Goal: Task Accomplishment & Management: Complete application form

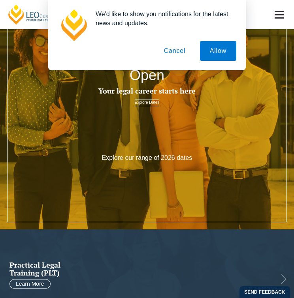
click at [173, 50] on button "Cancel" at bounding box center [174, 51] width 41 height 20
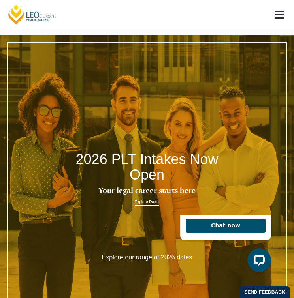
click at [131, 215] on div at bounding box center [147, 182] width 294 height 294
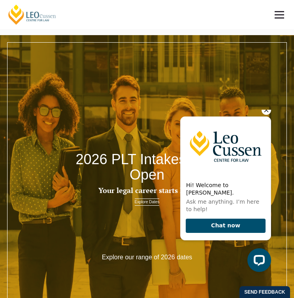
click at [267, 115] on icon "Hide greeting" at bounding box center [265, 109] width 9 height 9
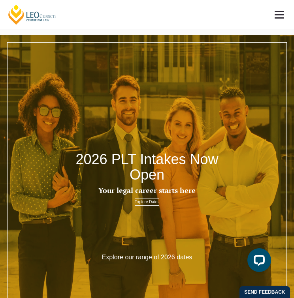
click at [158, 162] on h2 "2026 PLT Intakes Now Open" at bounding box center [147, 167] width 176 height 31
click at [285, 15] on link at bounding box center [278, 14] width 29 height 29
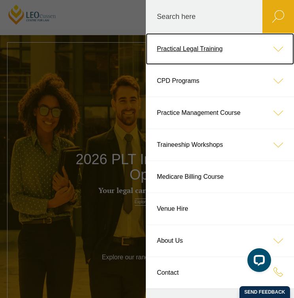
click at [263, 49] on icon at bounding box center [278, 49] width 32 height 32
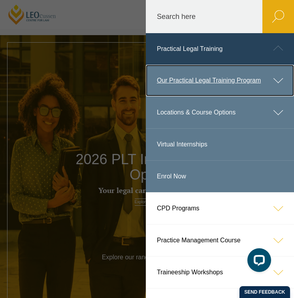
click at [196, 82] on link "Our Practical Legal Training Program" at bounding box center [220, 81] width 148 height 32
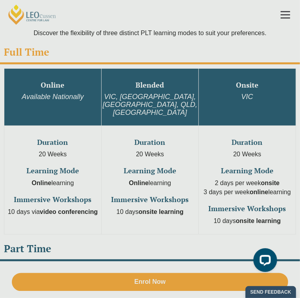
scroll to position [4, 0]
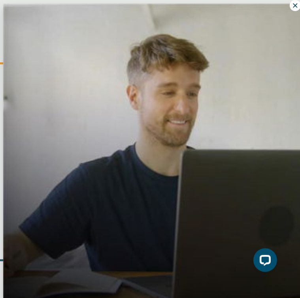
click at [292, 5] on icon at bounding box center [294, 5] width 4 height 4
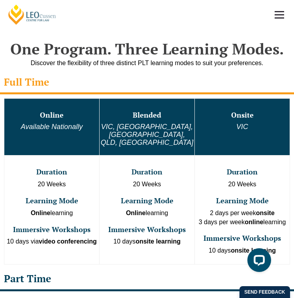
scroll to position [613, 0]
